Goal: Task Accomplishment & Management: Manage account settings

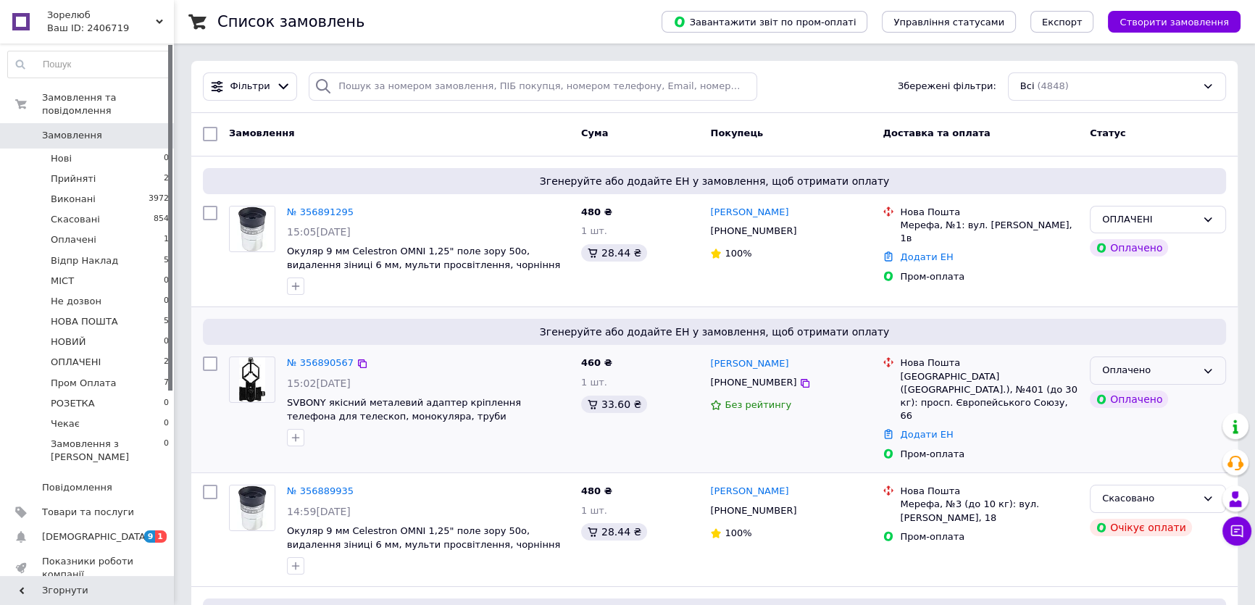
click at [1160, 377] on div "Оплачено" at bounding box center [1149, 370] width 94 height 15
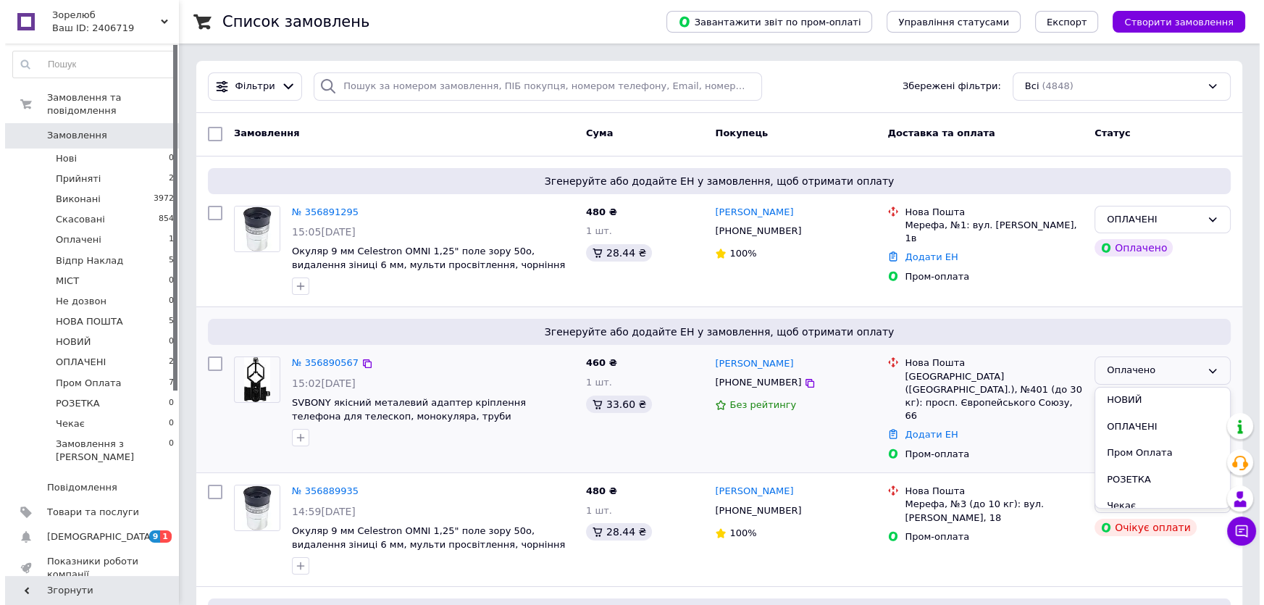
scroll to position [198, 0]
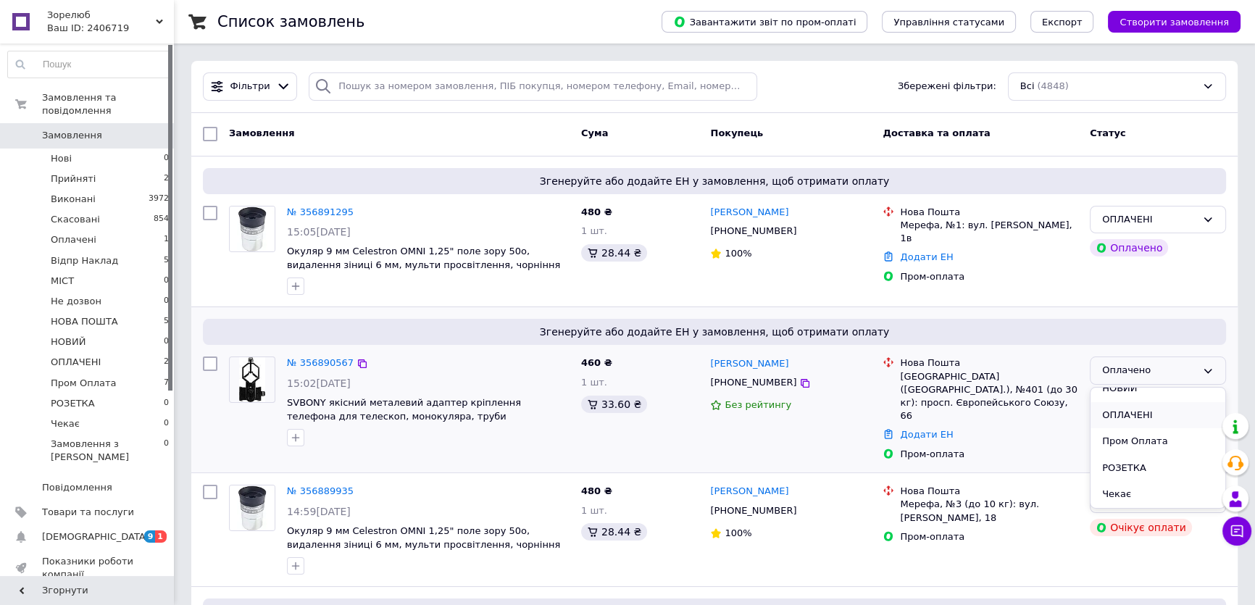
click at [1135, 412] on li "ОПЛАЧЕНІ" at bounding box center [1157, 415] width 135 height 27
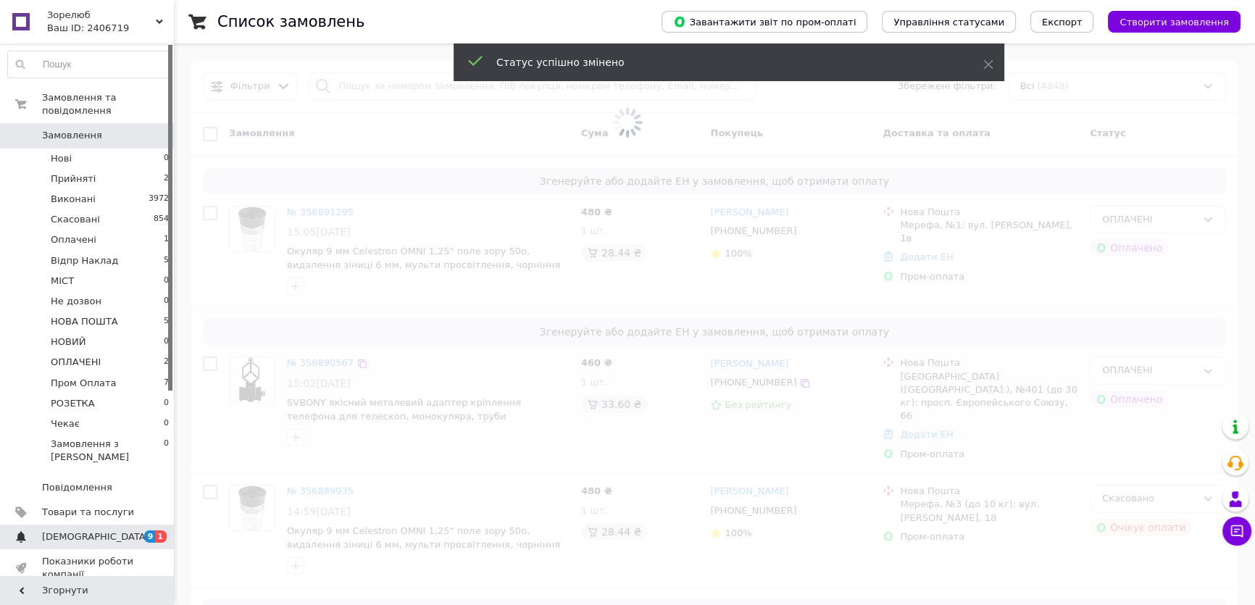
click at [61, 530] on span "[DEMOGRAPHIC_DATA]" at bounding box center [95, 536] width 107 height 13
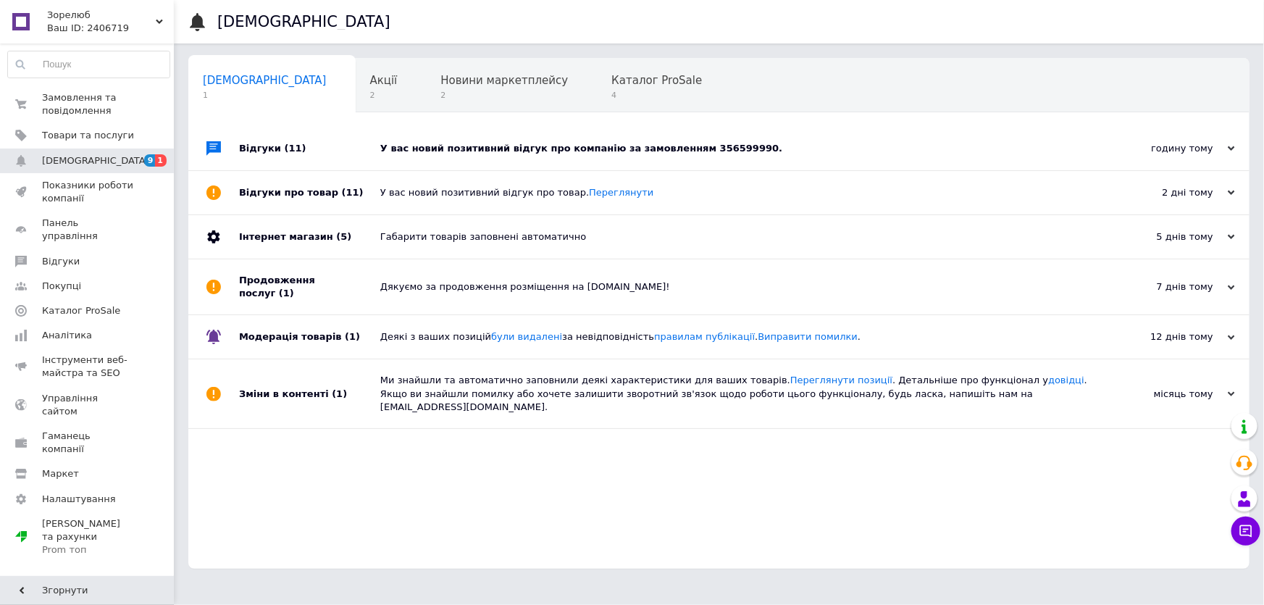
click at [628, 151] on div "У вас новий позитивний відгук про компанію за замовленням 356599990." at bounding box center [735, 148] width 710 height 13
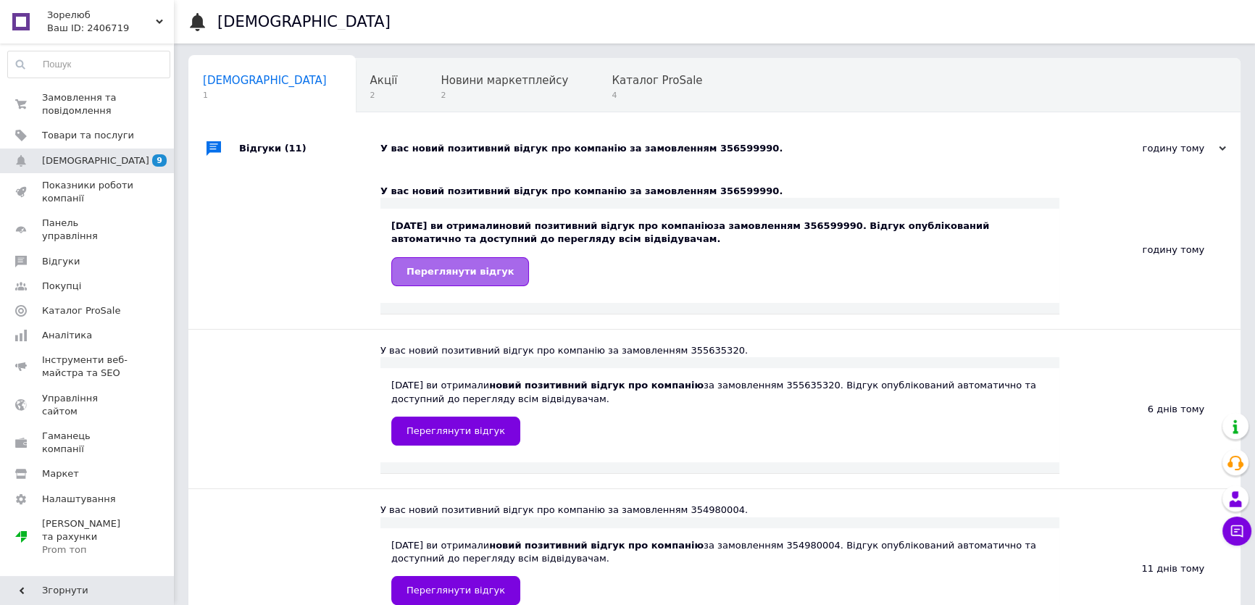
click at [434, 275] on span "Переглянути відгук" at bounding box center [459, 271] width 107 height 11
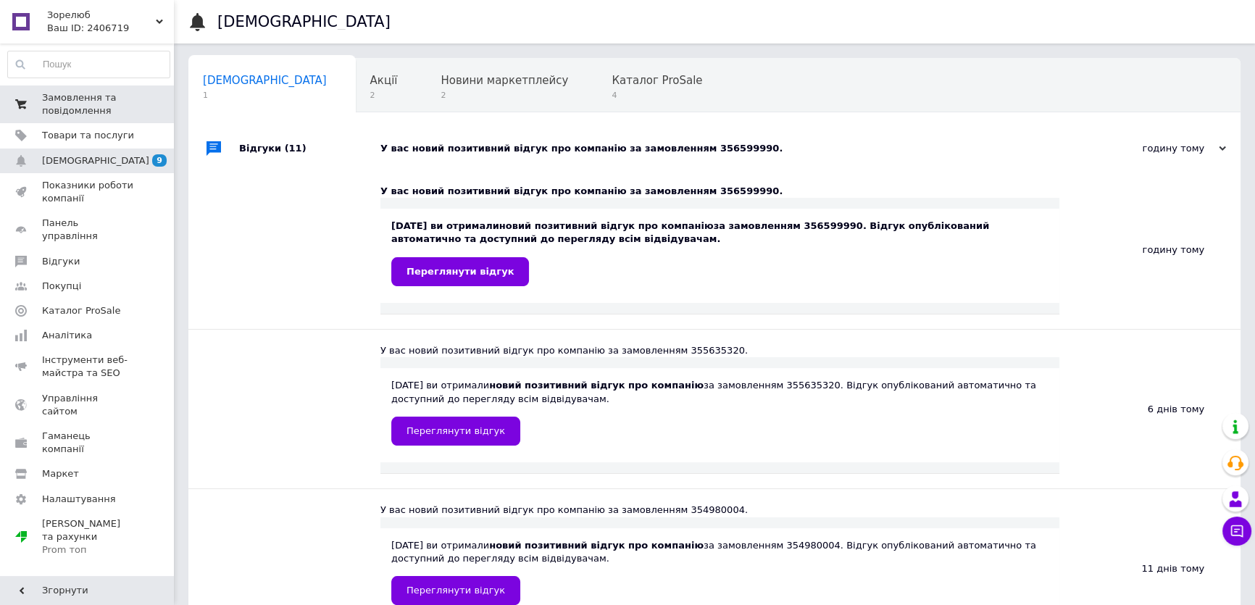
click at [76, 104] on span "Замовлення та повідомлення" at bounding box center [88, 104] width 92 height 26
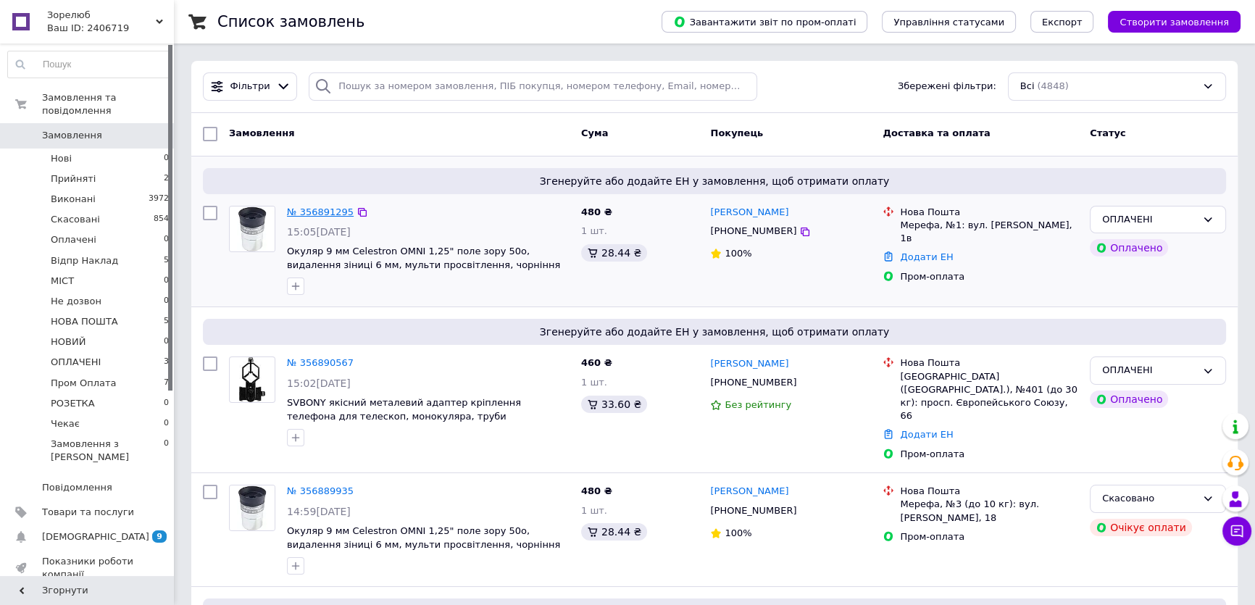
click at [314, 209] on link "№ 356891295" at bounding box center [320, 211] width 67 height 11
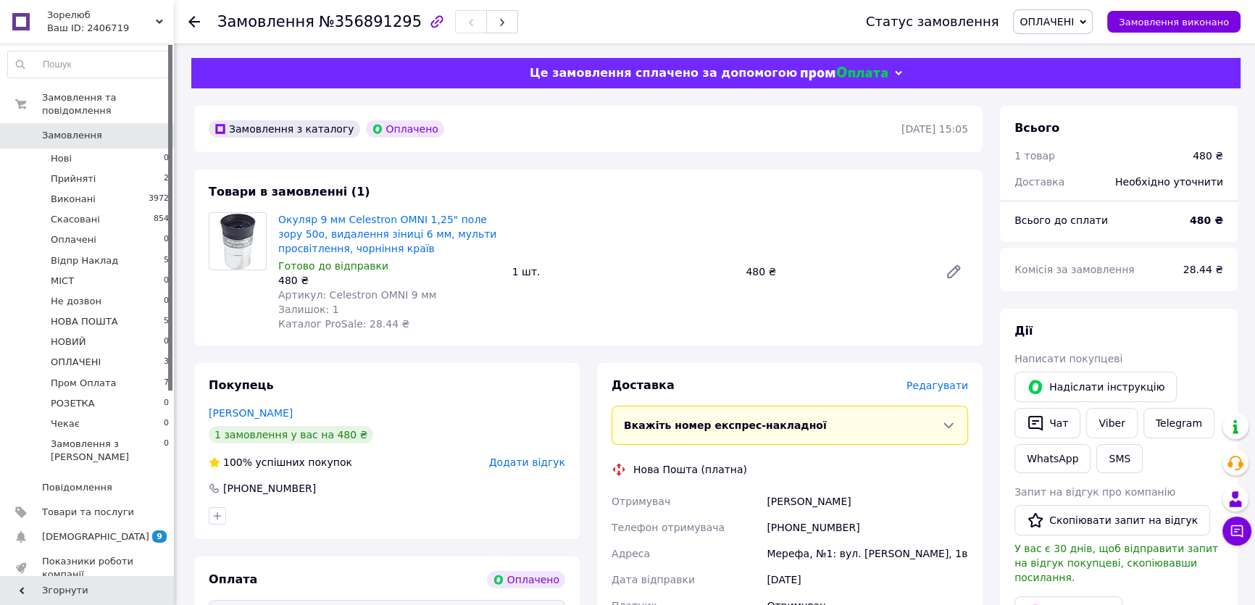
click at [937, 395] on div "Доставка [PERSON_NAME] Вкажіть номер експрес-накладної Обов'язково введіть номе…" at bounding box center [789, 580] width 356 height 407
click at [937, 387] on span "Редагувати" at bounding box center [937, 386] width 62 height 12
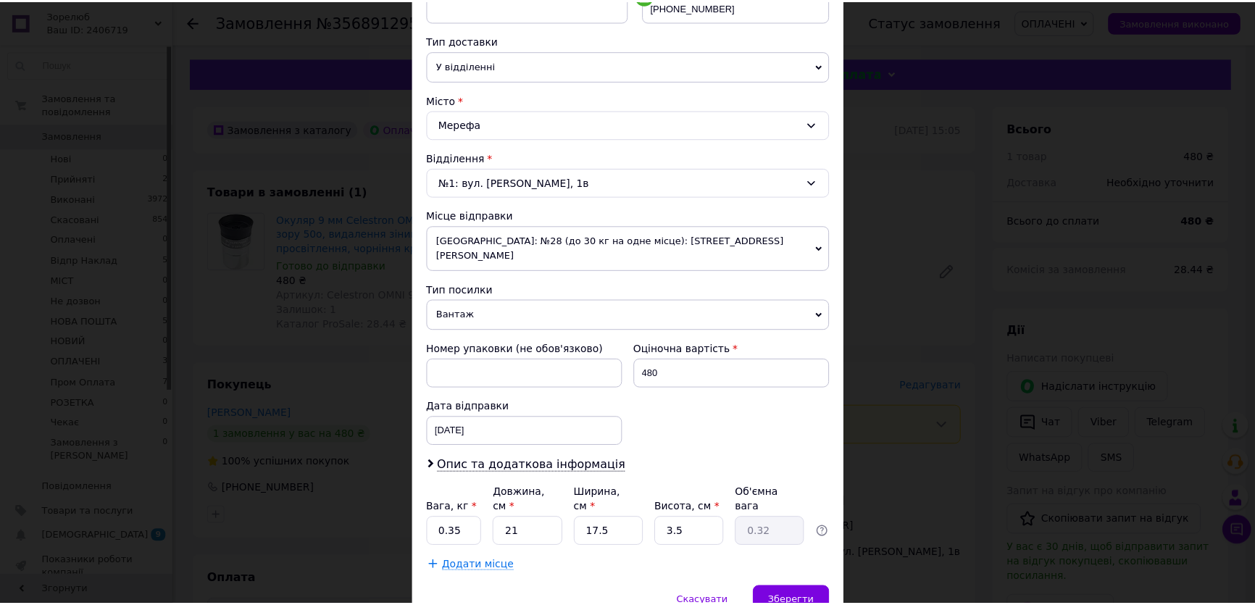
scroll to position [355, 0]
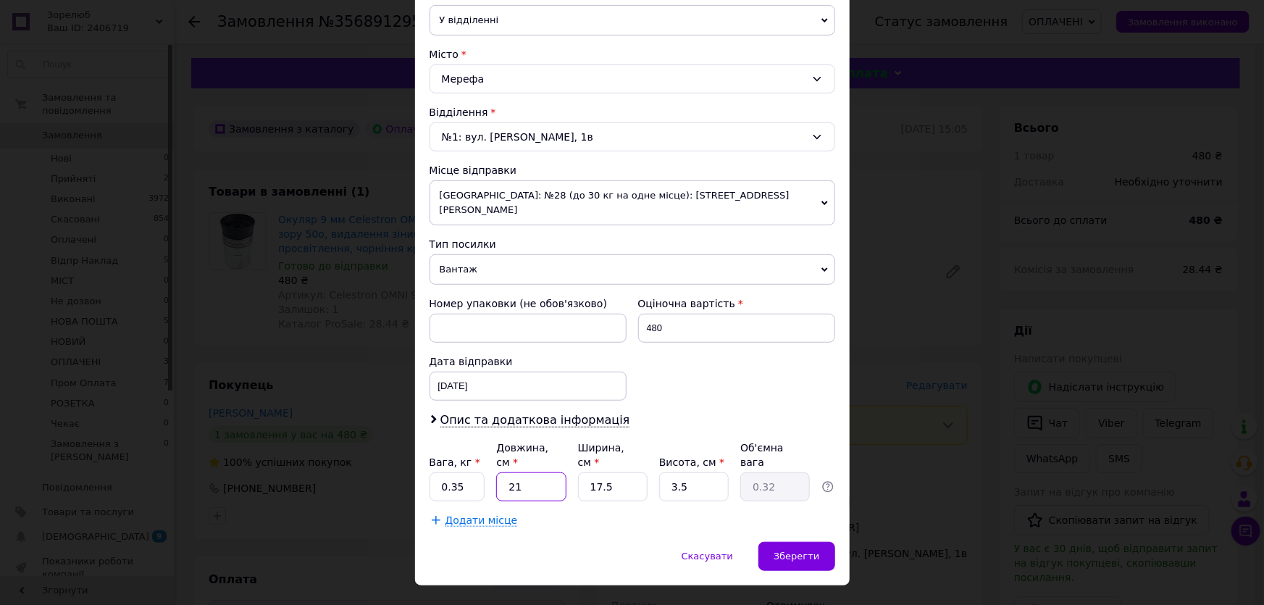
drag, startPoint x: 502, startPoint y: 454, endPoint x: 534, endPoint y: 459, distance: 32.2
click at [534, 472] on input "21" at bounding box center [531, 486] width 70 height 29
type input "1"
type input "0.1"
type input "15"
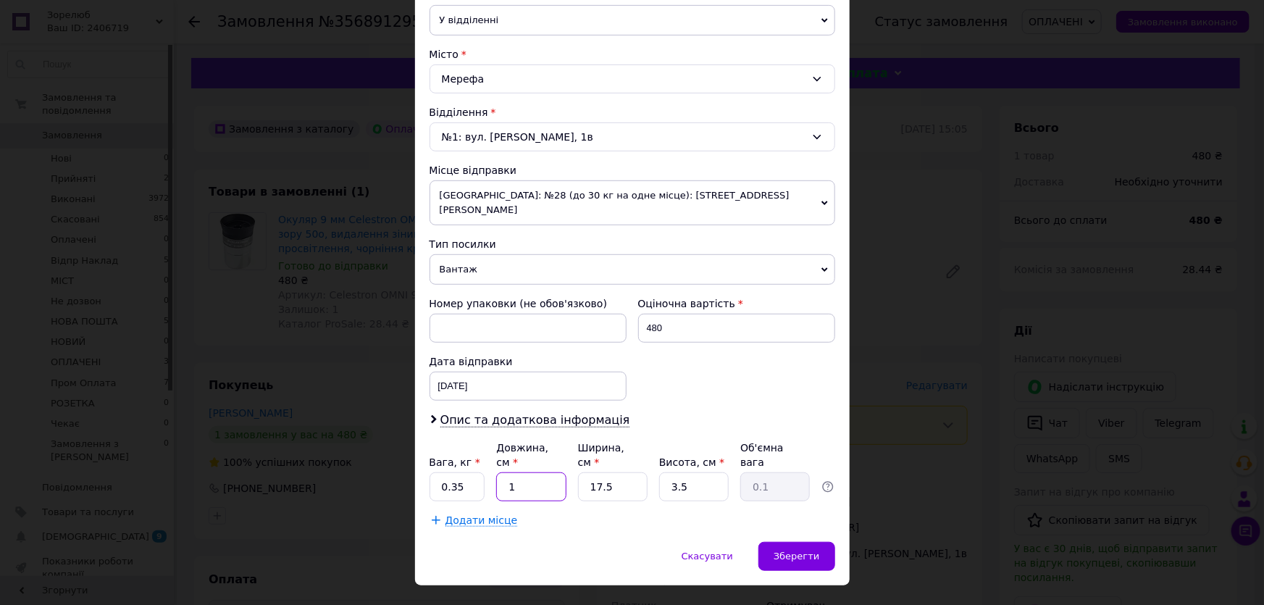
type input "0.23"
type input "15"
type input "1"
type input "0.1"
type input "10"
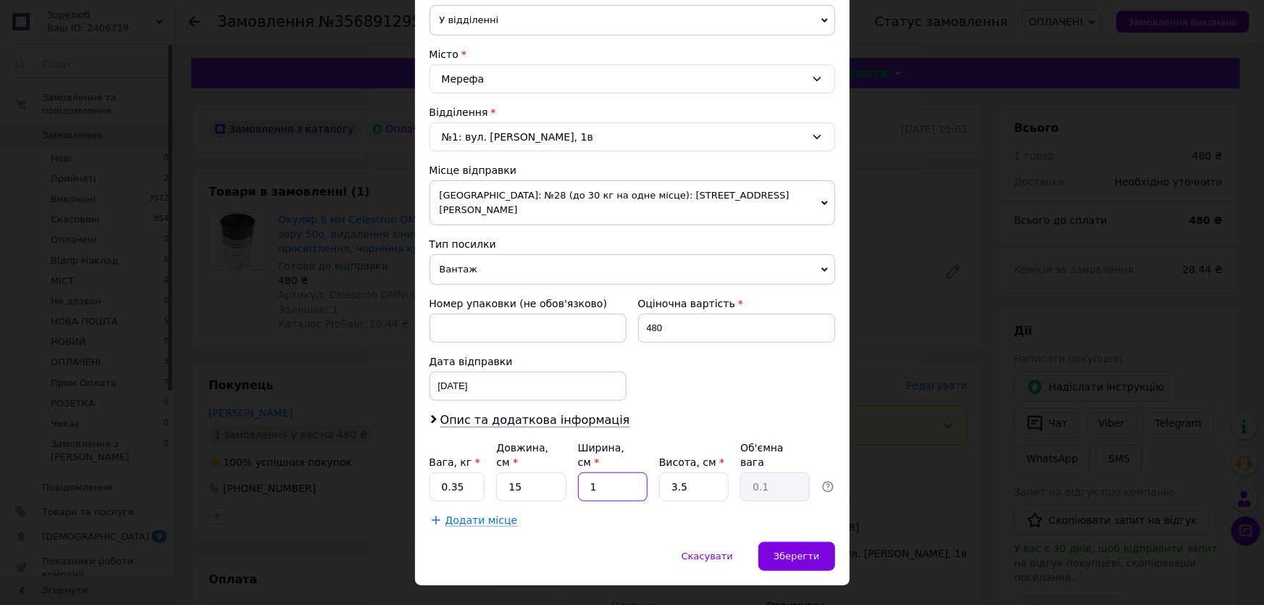
type input "0.13"
type input "10"
type input "5"
type input "0.19"
type input "5"
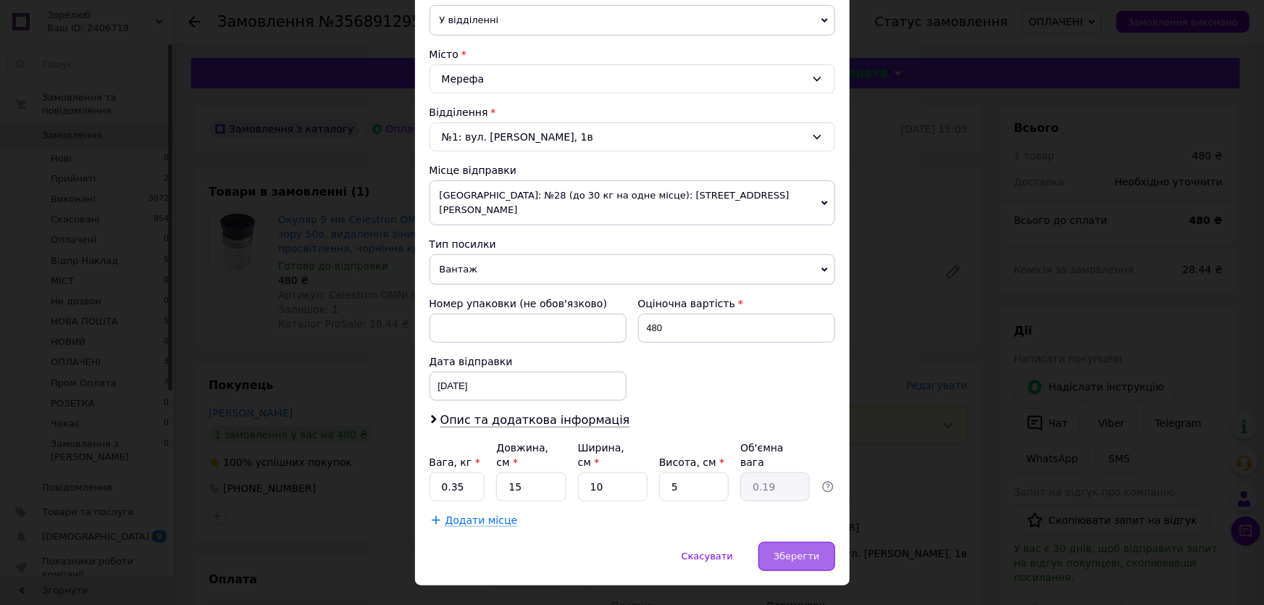
click at [806, 551] on span "Зберегти" at bounding box center [797, 556] width 46 height 11
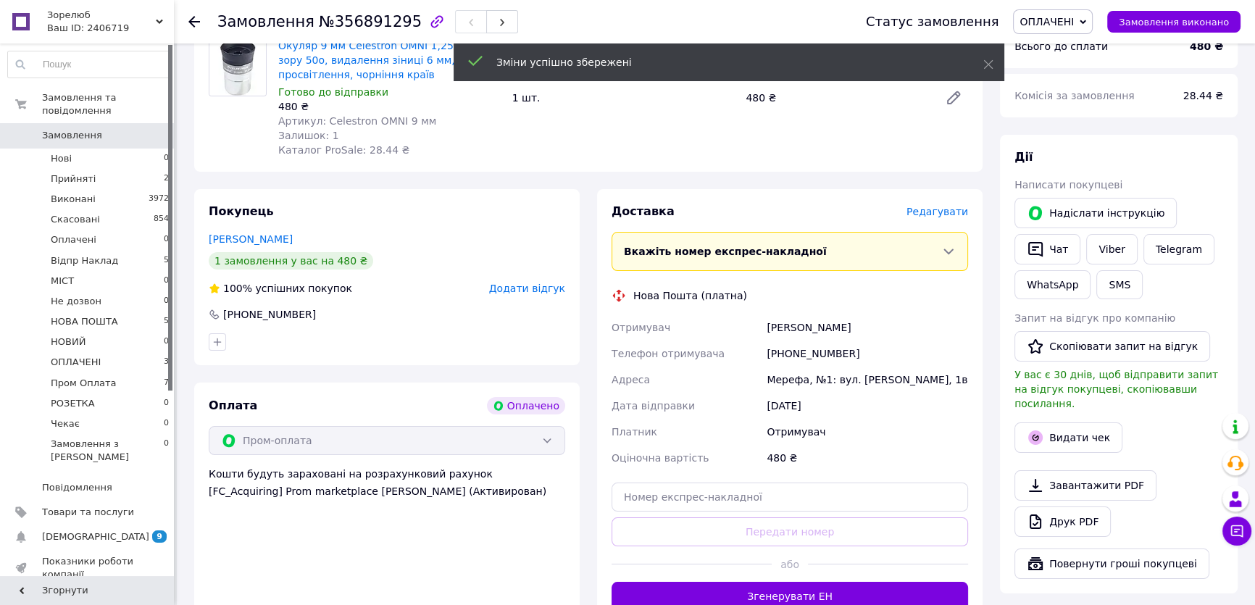
scroll to position [263, 0]
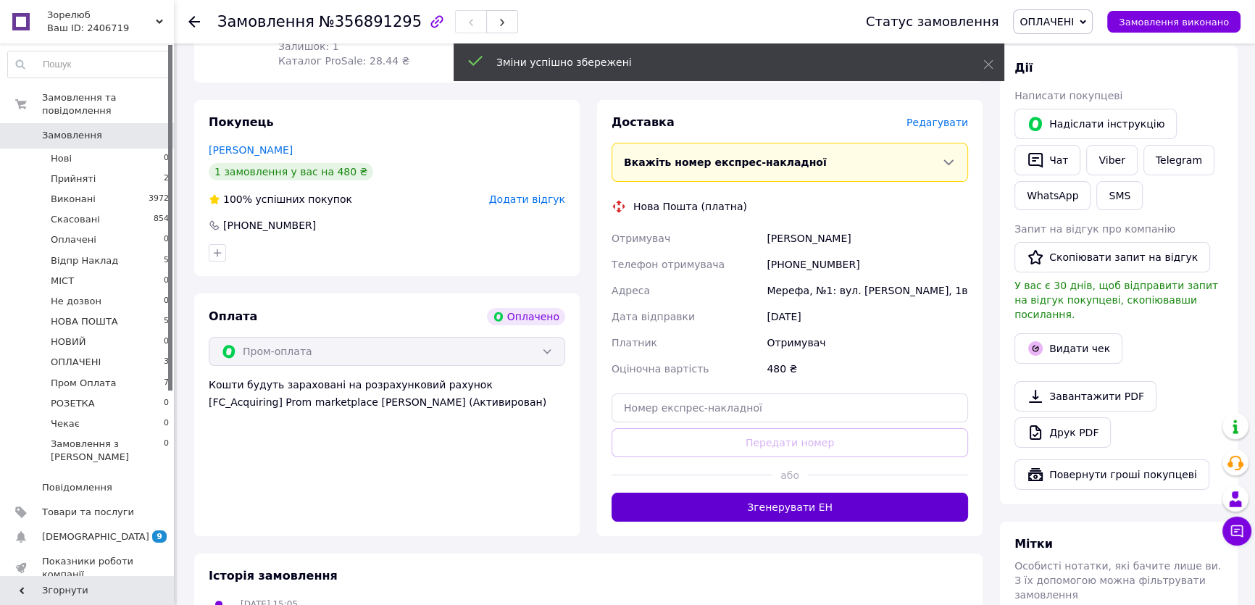
click at [794, 506] on button "Згенерувати ЕН" at bounding box center [789, 507] width 356 height 29
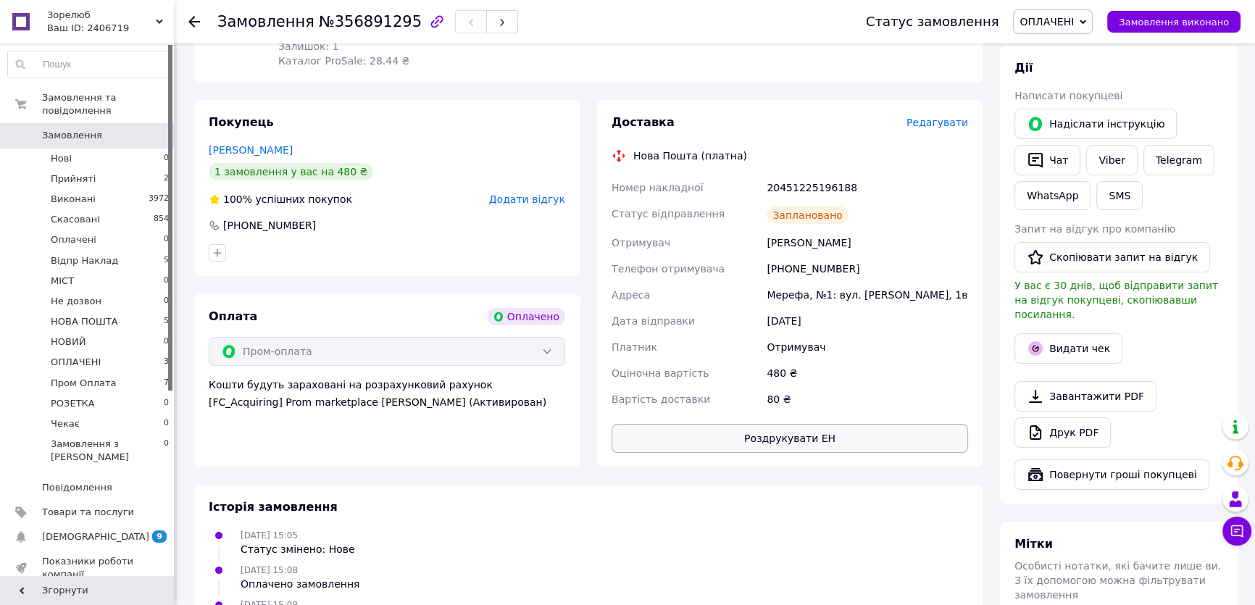
click at [787, 443] on button "Роздрукувати ЕН" at bounding box center [789, 438] width 356 height 29
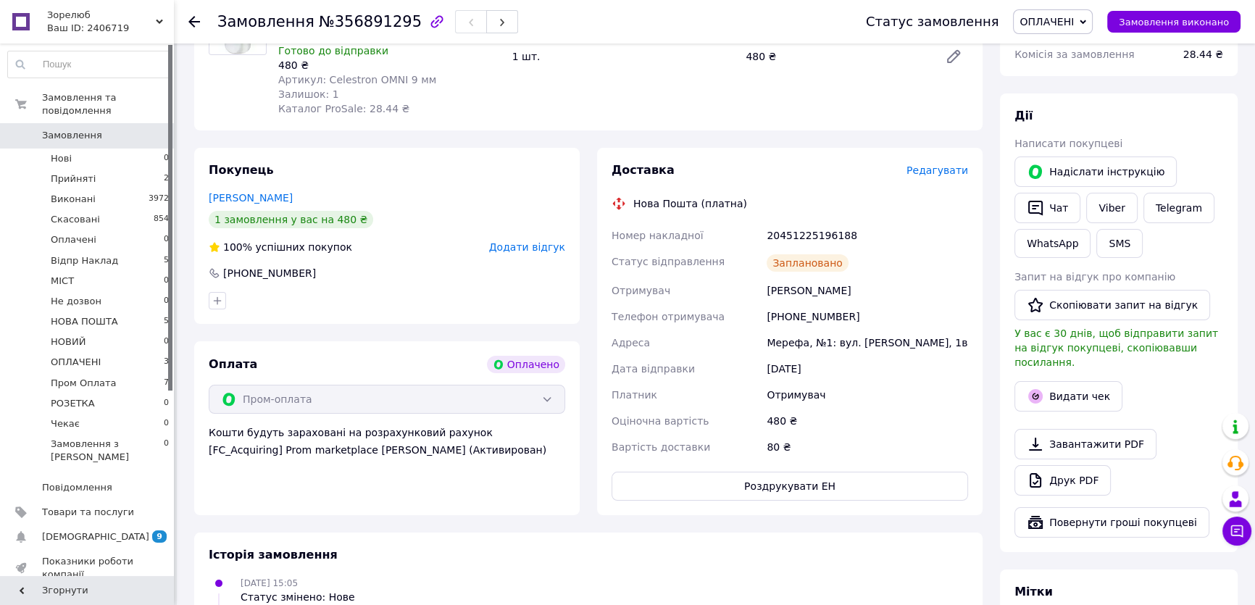
scroll to position [0, 0]
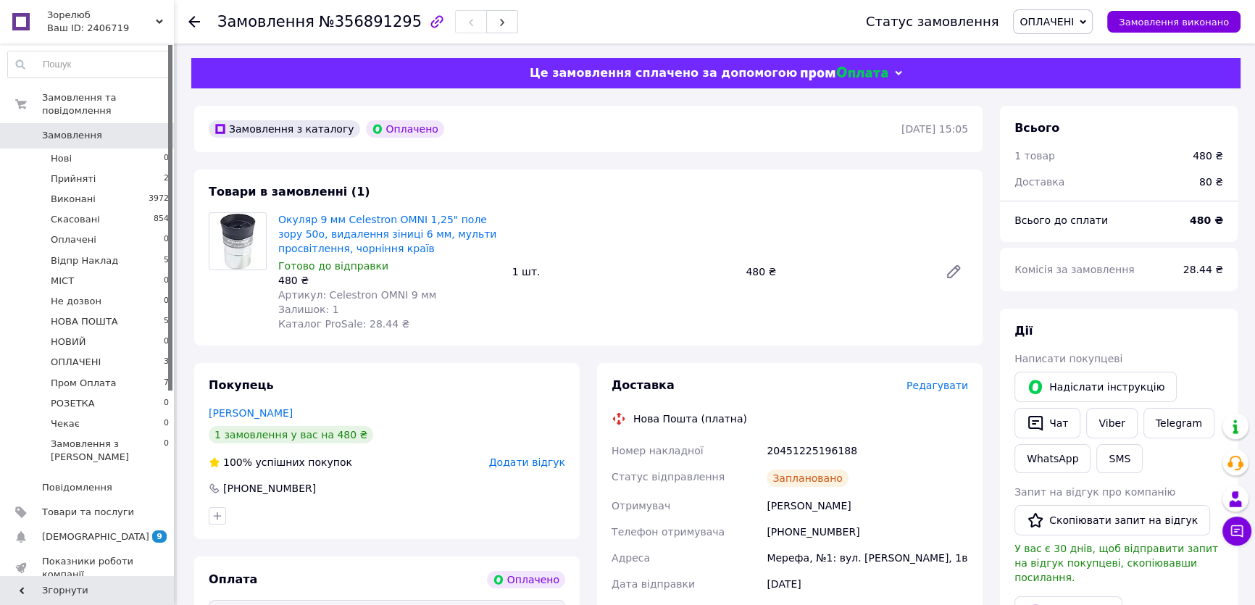
click at [1063, 20] on span "ОПЛАЧЕНІ" at bounding box center [1046, 22] width 54 height 12
click at [1075, 72] on li "НОВА ПОШТА" at bounding box center [1055, 79] width 82 height 22
click at [75, 129] on span "Замовлення" at bounding box center [72, 135] width 60 height 13
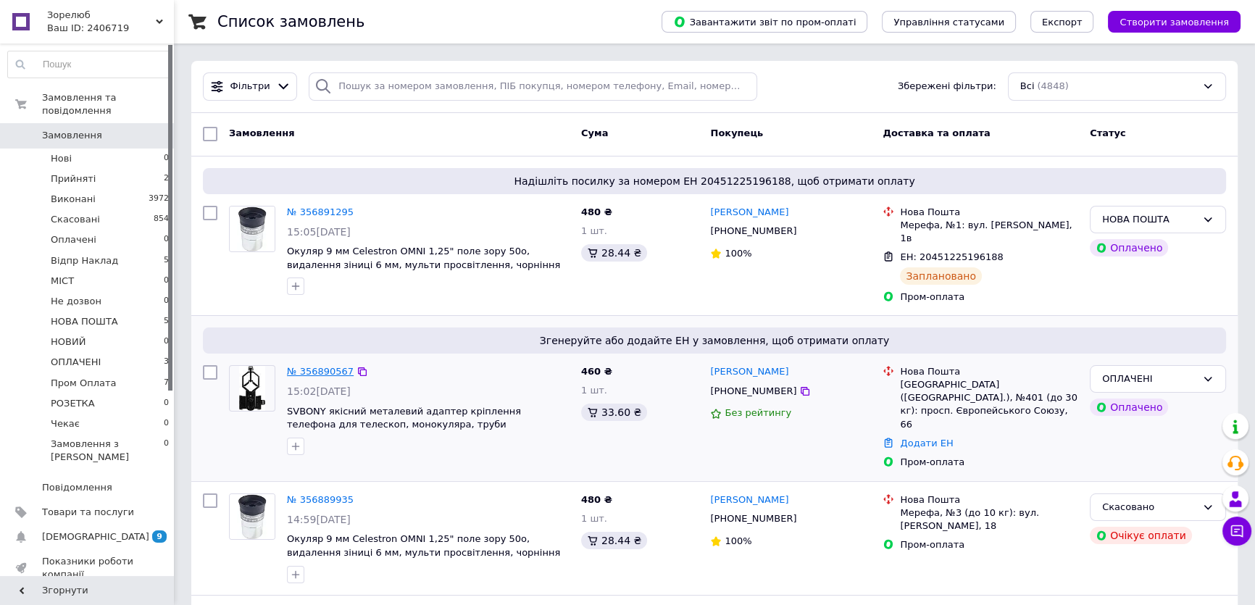
click at [327, 366] on link "№ 356890567" at bounding box center [320, 371] width 67 height 11
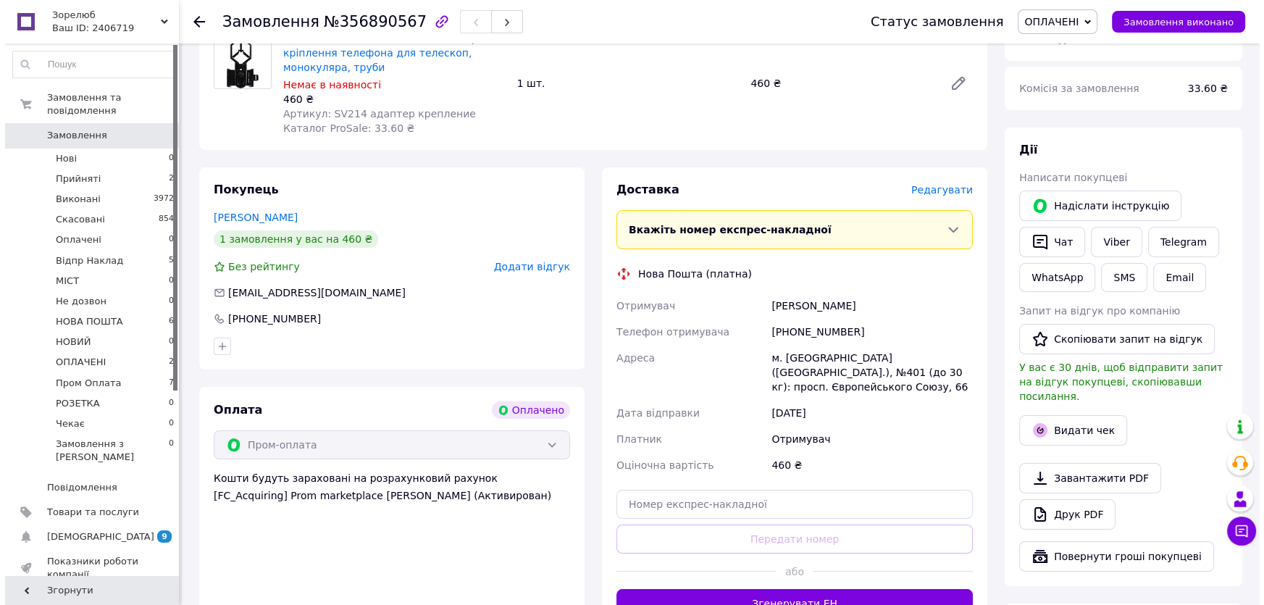
scroll to position [263, 0]
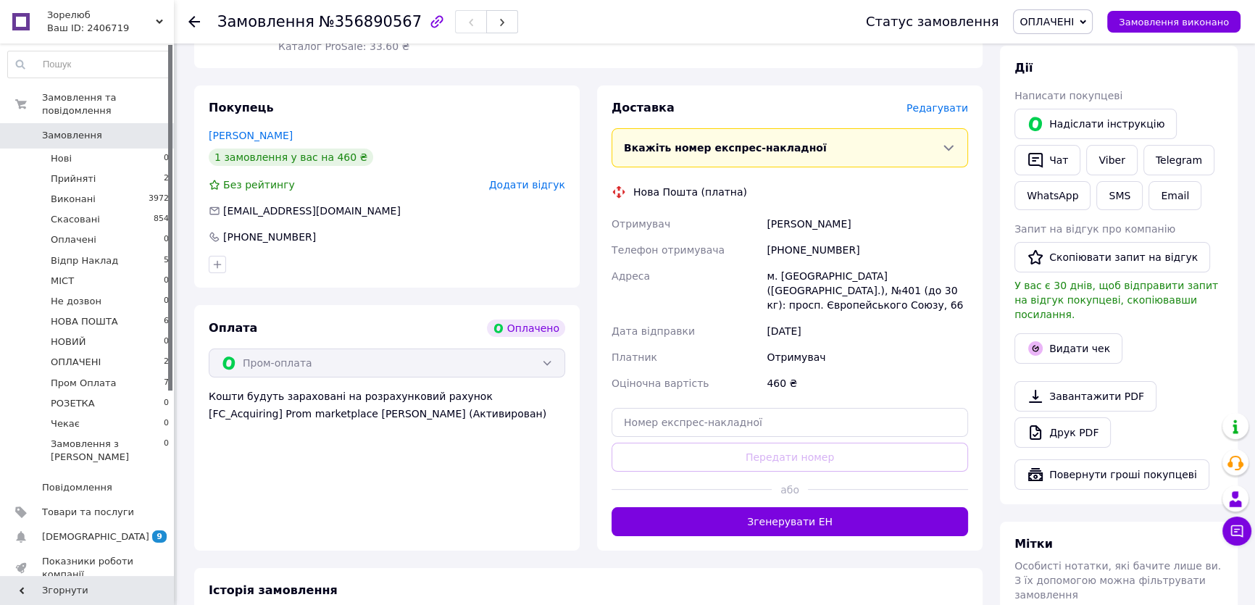
click at [940, 102] on span "Редагувати" at bounding box center [937, 108] width 62 height 12
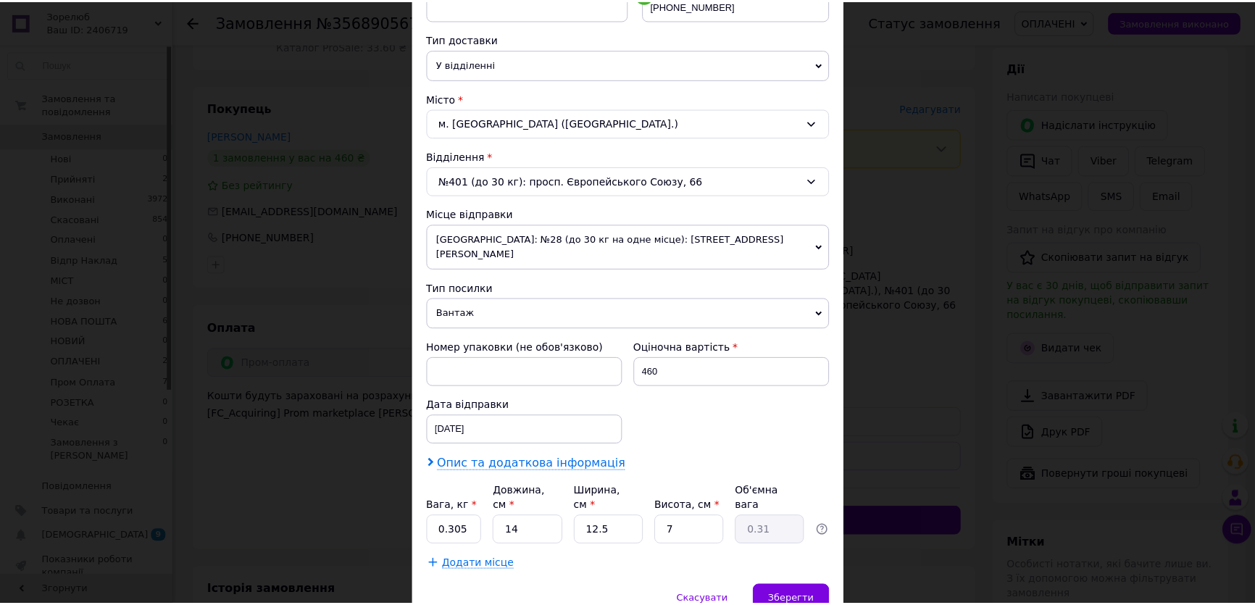
scroll to position [355, 0]
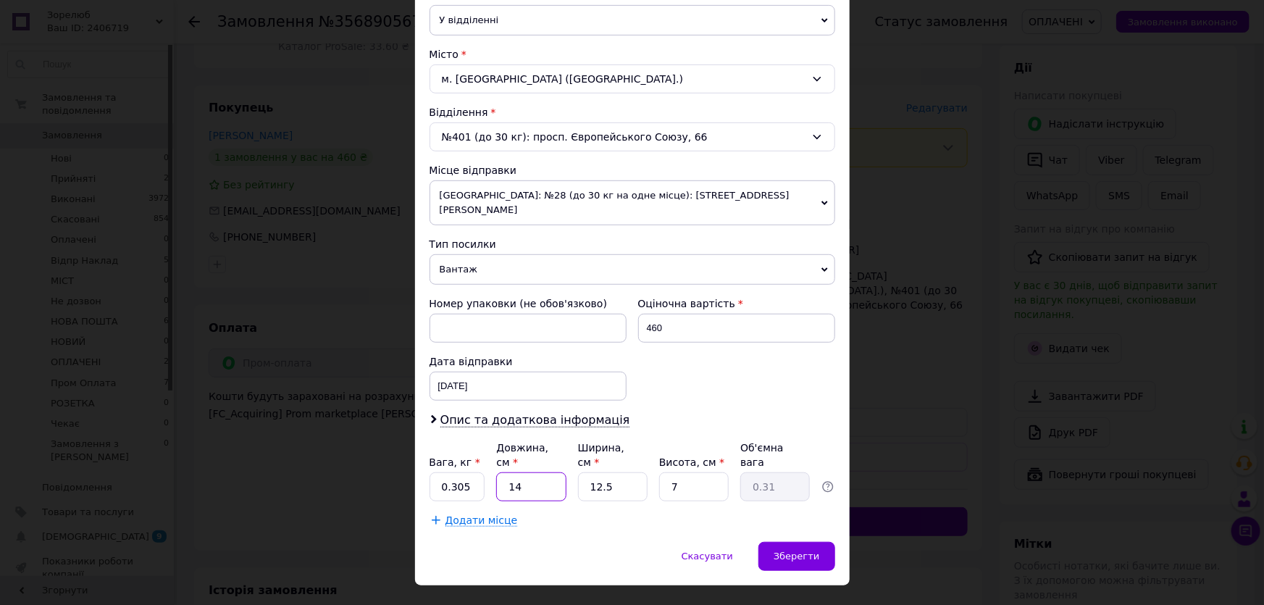
drag, startPoint x: 524, startPoint y: 461, endPoint x: 463, endPoint y: 467, distance: 61.1
click at [463, 467] on div "Вага, кг * 0.305 Довжина, см * 14 Ширина, см * 12.5 Висота, см * 7 Об'ємна вага…" at bounding box center [633, 471] width 406 height 61
type input "2"
type input "0.1"
type input "25"
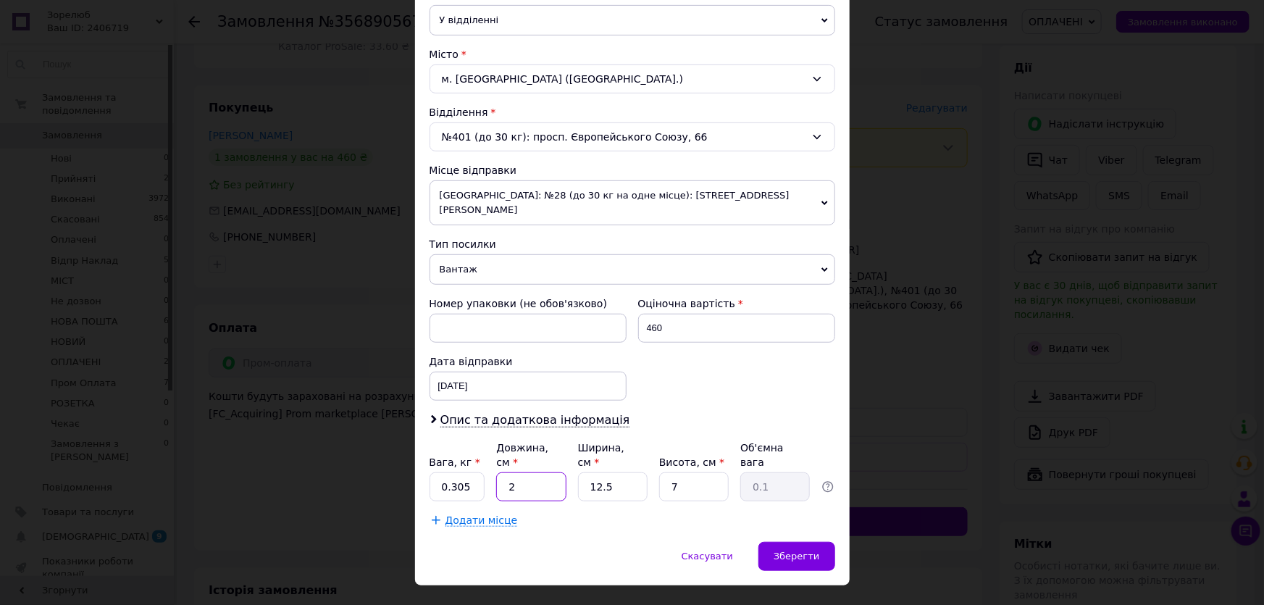
type input "0.55"
type input "25"
type input "1"
type input "0.1"
type input "15"
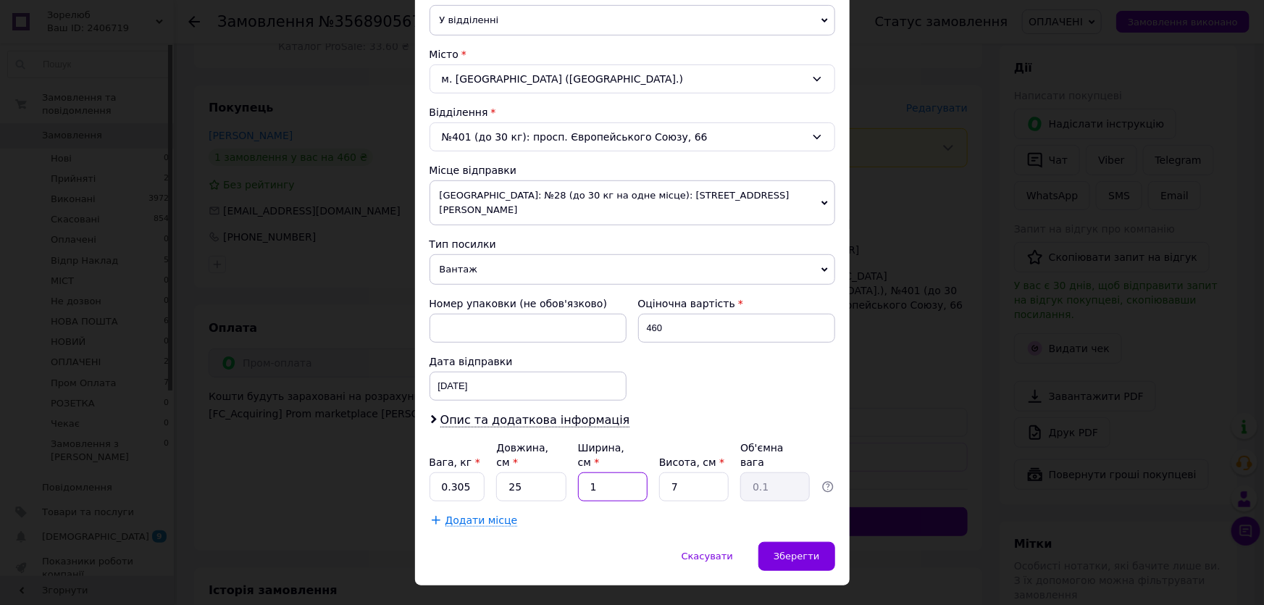
type input "0.66"
type input "15"
type input "5"
type input "0.47"
type input "5"
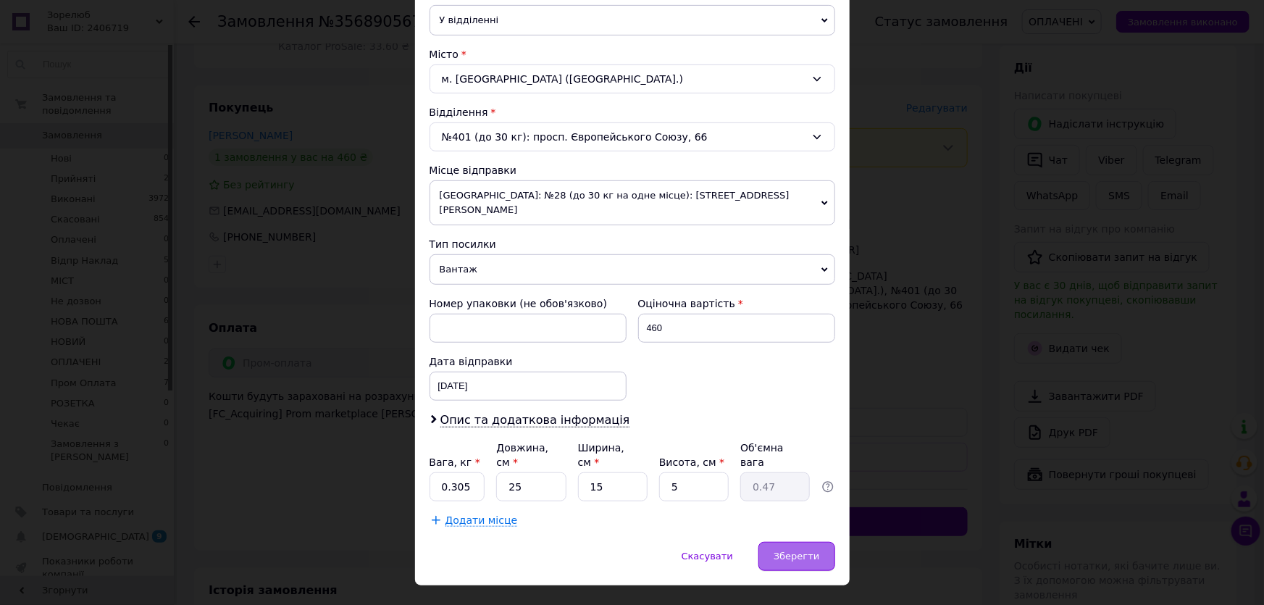
click at [796, 551] on span "Зберегти" at bounding box center [797, 556] width 46 height 11
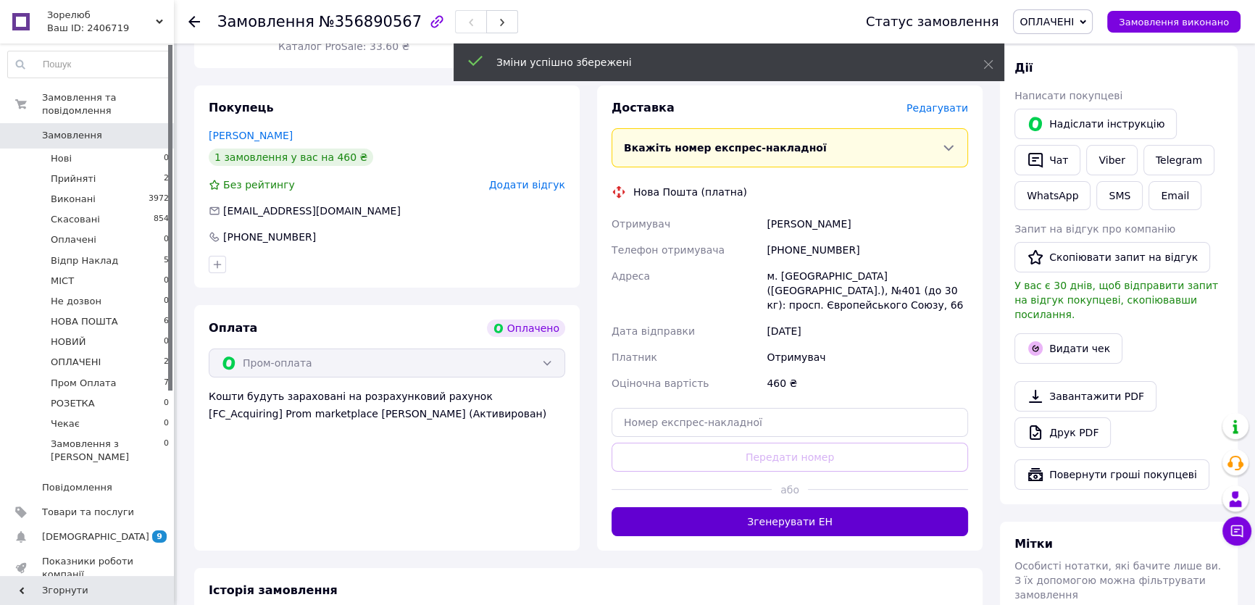
click at [798, 507] on button "Згенерувати ЕН" at bounding box center [789, 521] width 356 height 29
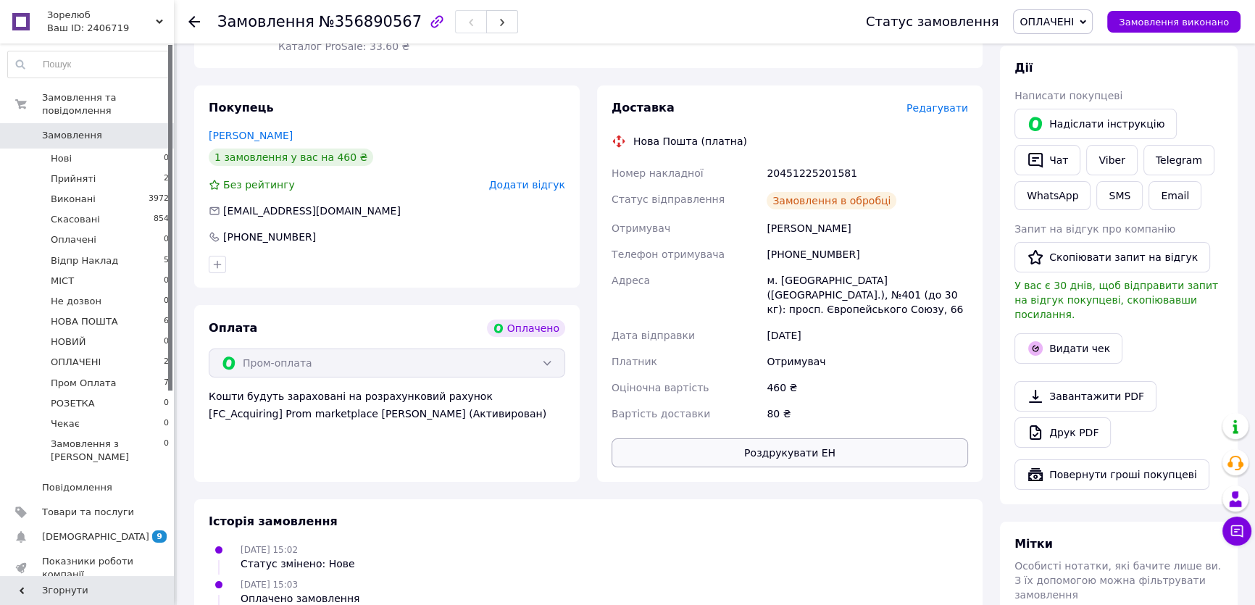
click at [781, 438] on button "Роздрукувати ЕН" at bounding box center [789, 452] width 356 height 29
